Goal: Check status: Check status

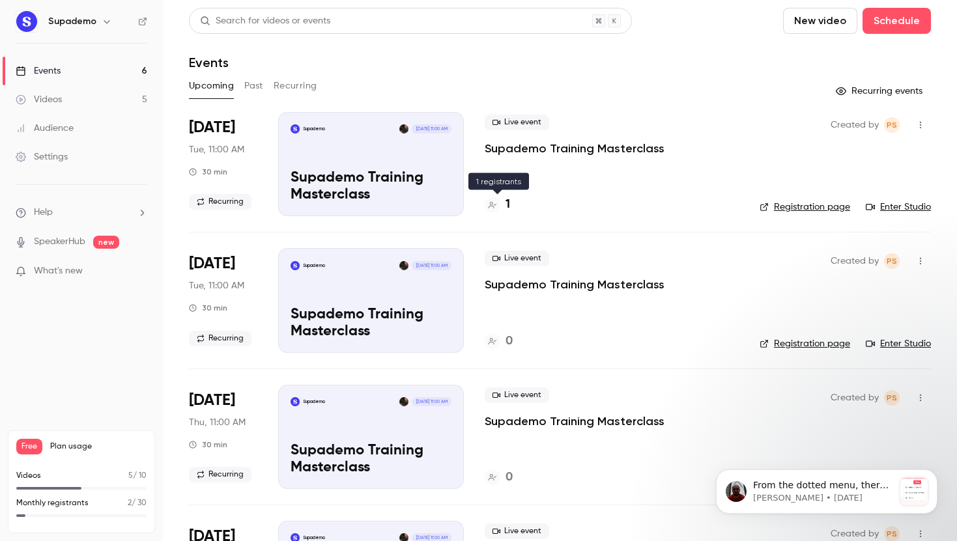
click at [508, 203] on h4 "1" at bounding box center [507, 205] width 5 height 18
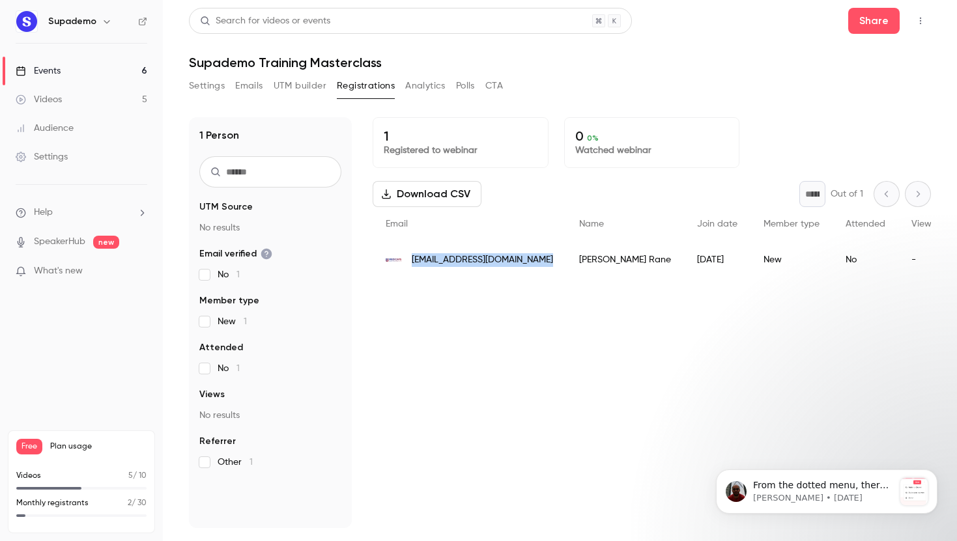
drag, startPoint x: 550, startPoint y: 261, endPoint x: 414, endPoint y: 262, distance: 136.1
click at [414, 262] on div "[EMAIL_ADDRESS][DOMAIN_NAME]" at bounding box center [468, 260] width 193 height 36
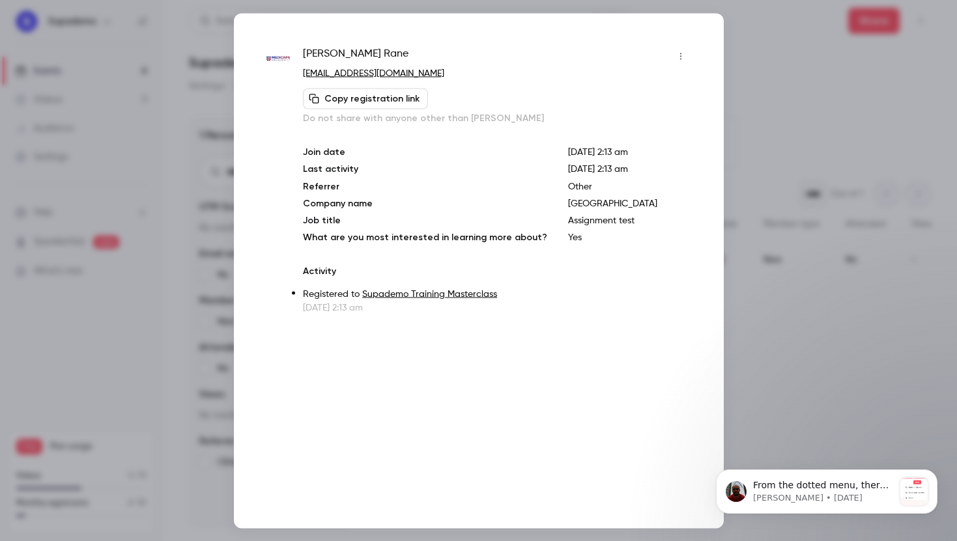
click at [600, 223] on p "Assignment test" at bounding box center [629, 220] width 122 height 13
click at [568, 236] on p "Yes" at bounding box center [629, 237] width 122 height 13
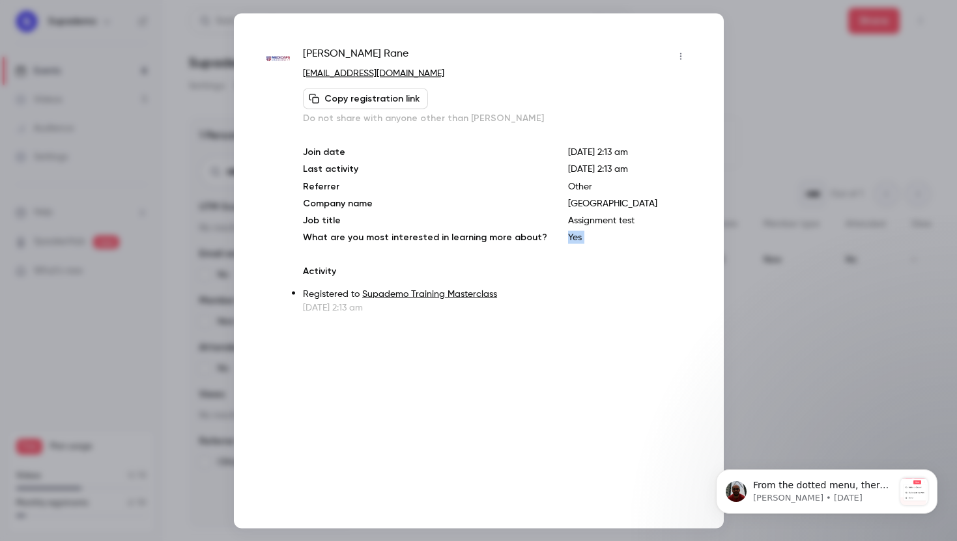
click at [568, 236] on p "Yes" at bounding box center [629, 237] width 122 height 13
click at [608, 246] on div "[PERSON_NAME] [EMAIL_ADDRESS][DOMAIN_NAME] Copy registration link Do not share …" at bounding box center [496, 180] width 387 height 268
click at [807, 110] on div at bounding box center [478, 270] width 957 height 541
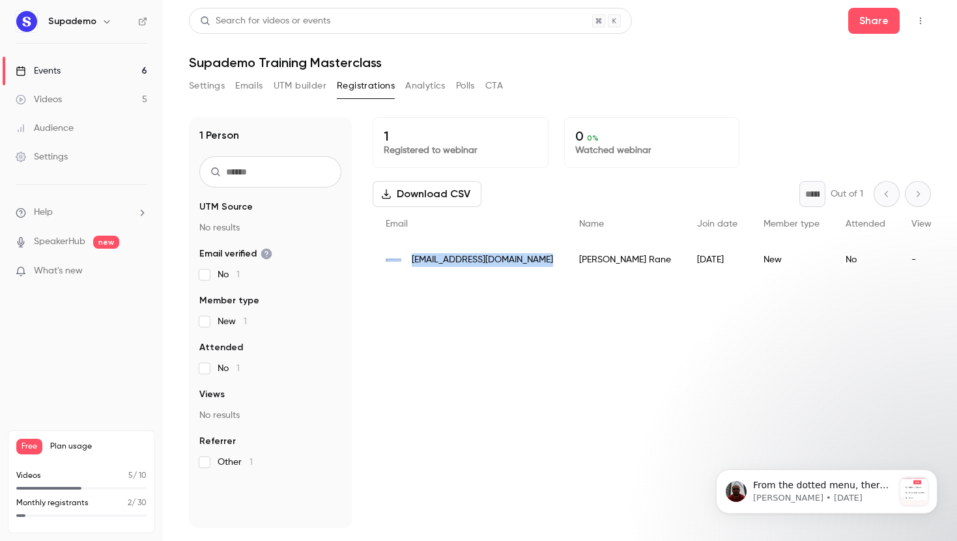
drag, startPoint x: 546, startPoint y: 260, endPoint x: 402, endPoint y: 263, distance: 143.9
click at [402, 263] on div "[EMAIL_ADDRESS][DOMAIN_NAME]" at bounding box center [468, 260] width 193 height 36
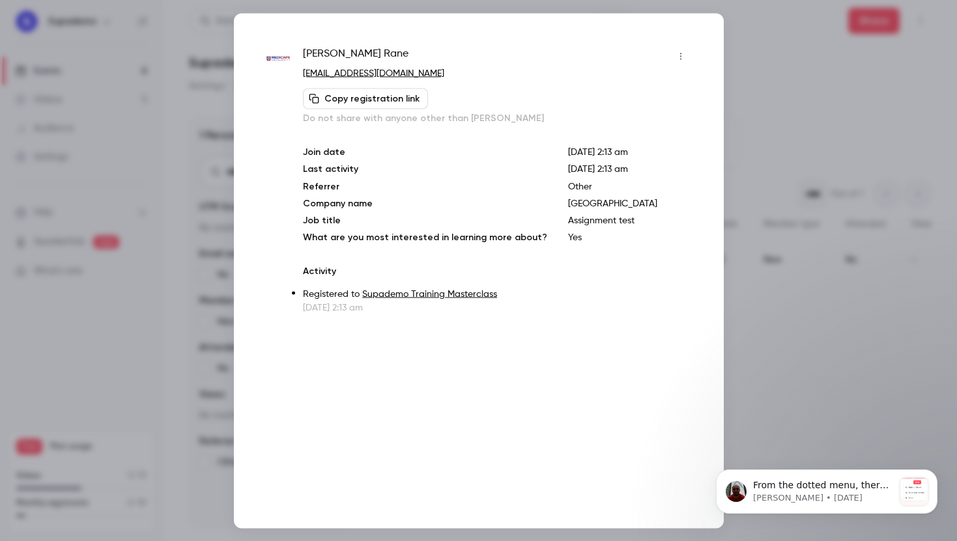
click at [822, 57] on div at bounding box center [478, 270] width 957 height 541
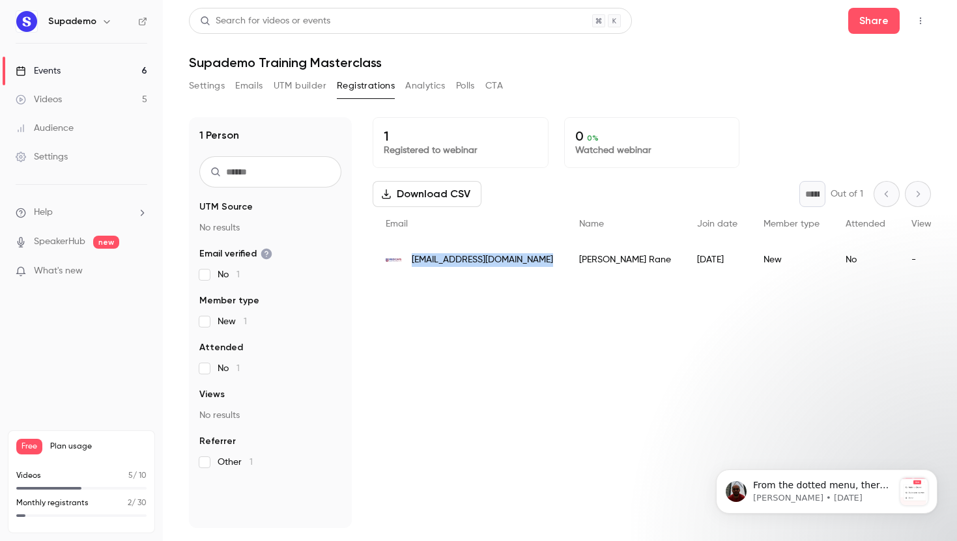
drag, startPoint x: 546, startPoint y: 265, endPoint x: 410, endPoint y: 262, distance: 136.1
click at [410, 262] on div "[EMAIL_ADDRESS][DOMAIN_NAME]" at bounding box center [468, 260] width 193 height 36
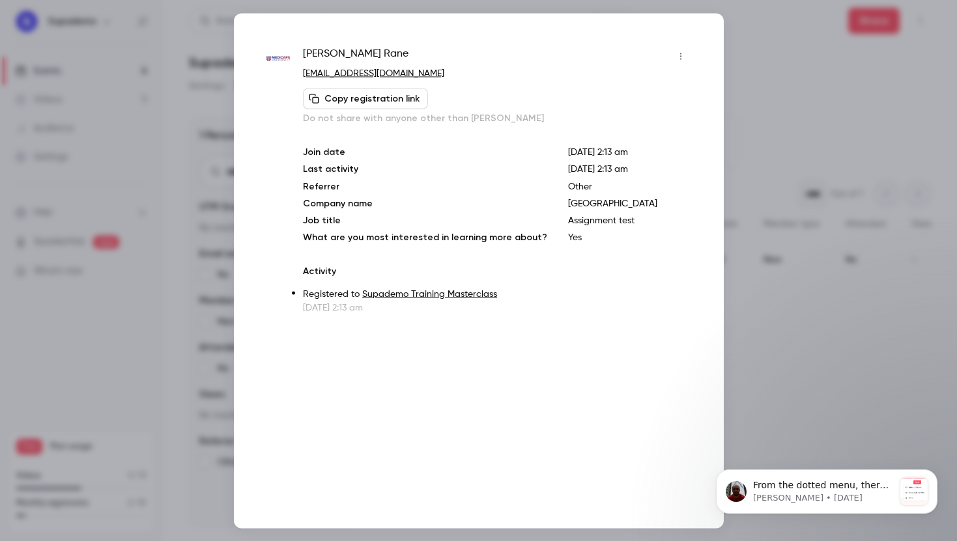
click at [747, 54] on div at bounding box center [478, 270] width 957 height 541
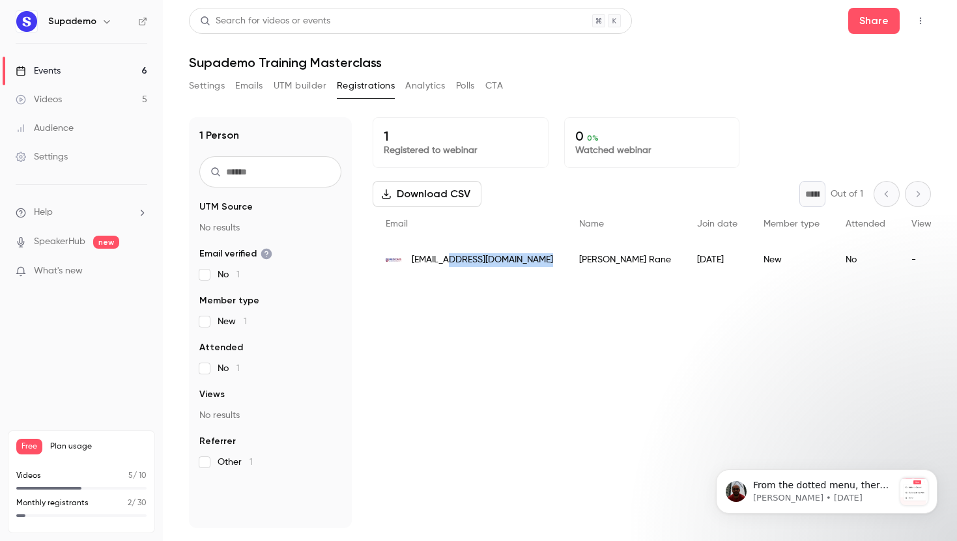
drag, startPoint x: 544, startPoint y: 264, endPoint x: 451, endPoint y: 265, distance: 93.1
click at [451, 265] on div "[EMAIL_ADDRESS][DOMAIN_NAME]" at bounding box center [468, 260] width 193 height 36
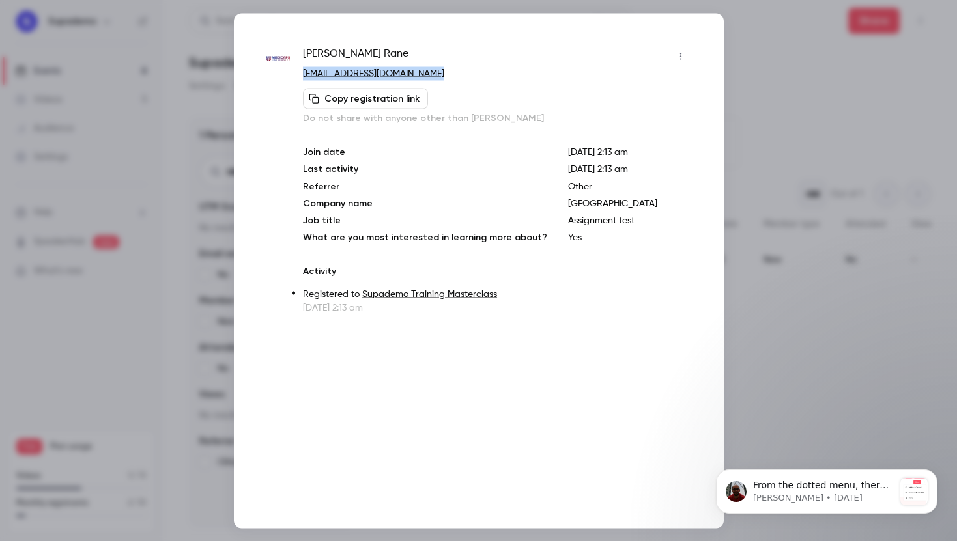
drag, startPoint x: 442, startPoint y: 73, endPoint x: 300, endPoint y: 77, distance: 142.7
click at [300, 77] on div "[PERSON_NAME] [EMAIL_ADDRESS][DOMAIN_NAME] Copy registration link Do not share …" at bounding box center [478, 180] width 425 height 268
